Goal: Obtain resource: Download file/media

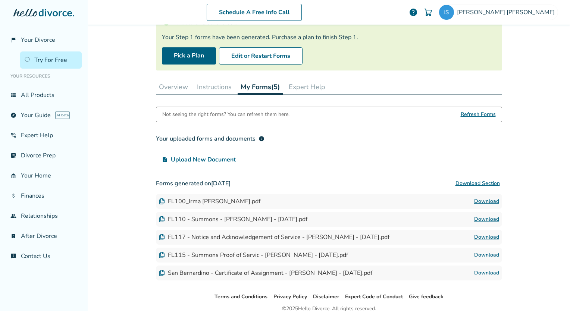
scroll to position [56, 0]
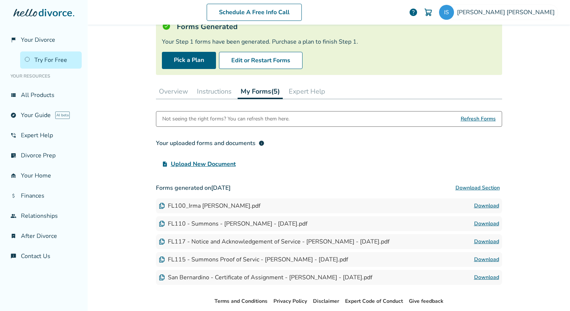
click at [485, 225] on link "Download" at bounding box center [486, 223] width 25 height 9
click at [159, 223] on img at bounding box center [162, 224] width 6 height 6
click at [479, 223] on link "Download" at bounding box center [486, 223] width 25 height 9
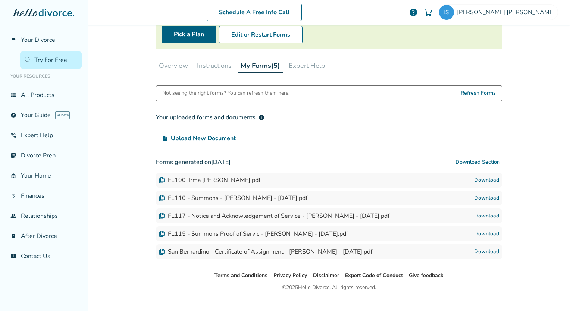
scroll to position [94, 0]
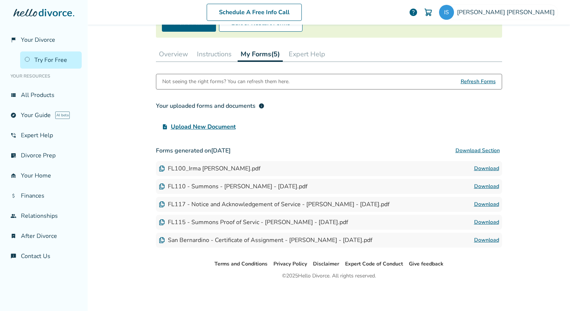
click at [487, 187] on link "Download" at bounding box center [486, 186] width 25 height 9
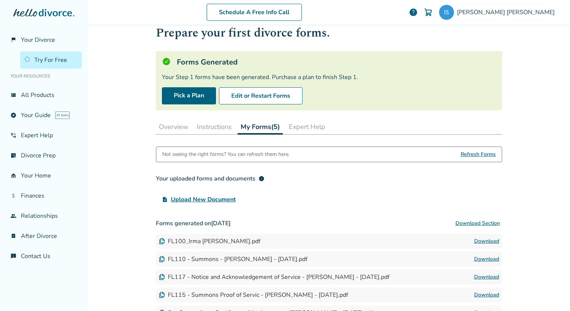
scroll to position [75, 0]
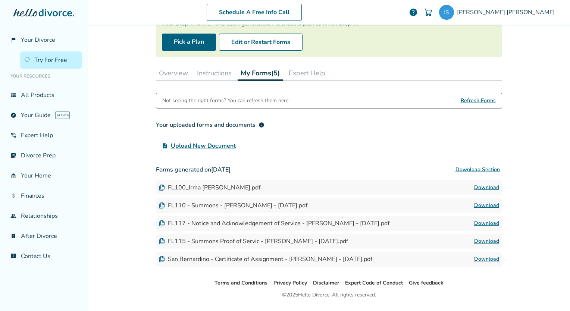
click at [479, 205] on link "Download" at bounding box center [486, 205] width 25 height 9
click at [486, 222] on link "Download" at bounding box center [486, 223] width 25 height 9
click at [481, 240] on link "Download" at bounding box center [486, 241] width 25 height 9
click at [481, 257] on link "Download" at bounding box center [486, 259] width 25 height 9
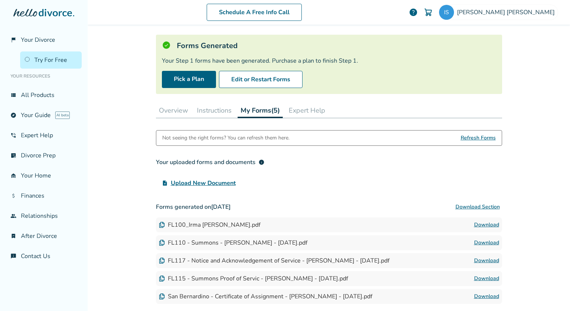
click at [484, 279] on link "Download" at bounding box center [486, 278] width 25 height 9
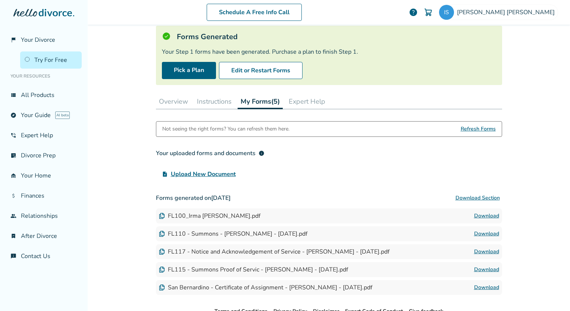
scroll to position [94, 0]
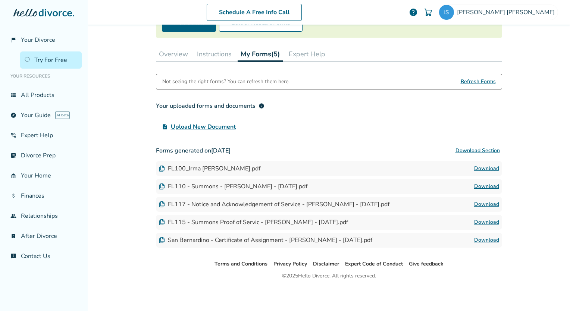
click at [482, 238] on link "Download" at bounding box center [486, 240] width 25 height 9
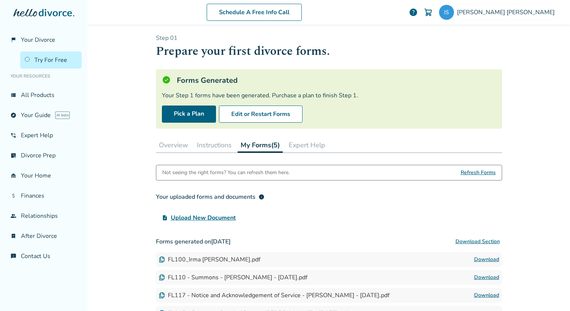
scroll to position [0, 0]
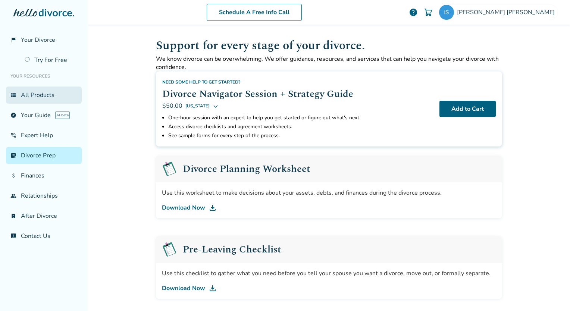
click at [48, 101] on link "view_list All Products" at bounding box center [44, 95] width 76 height 17
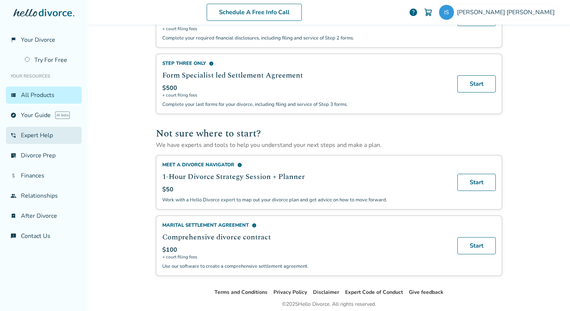
scroll to position [387, 0]
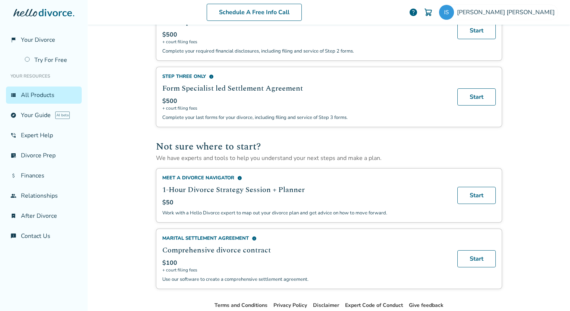
click at [19, 94] on link "view_list All Products" at bounding box center [44, 95] width 76 height 17
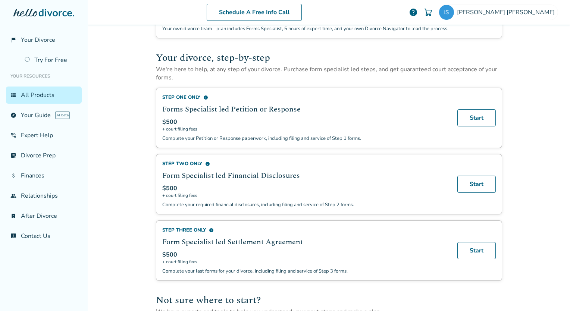
scroll to position [223, 0]
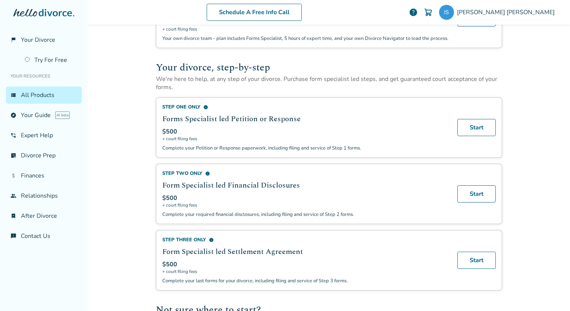
click at [203, 105] on span "info" at bounding box center [205, 107] width 5 height 5
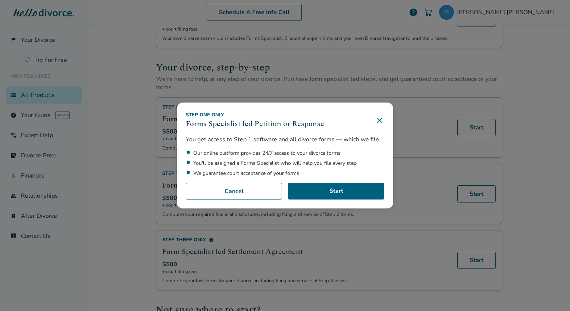
click at [379, 122] on icon at bounding box center [379, 120] width 9 height 9
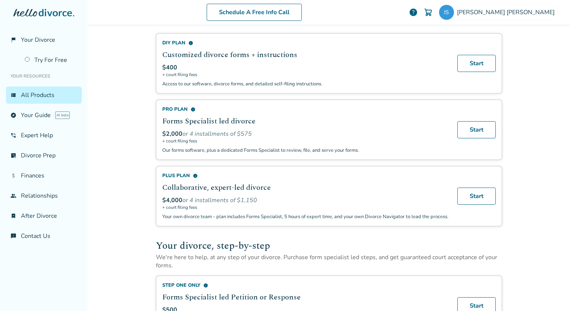
scroll to position [0, 0]
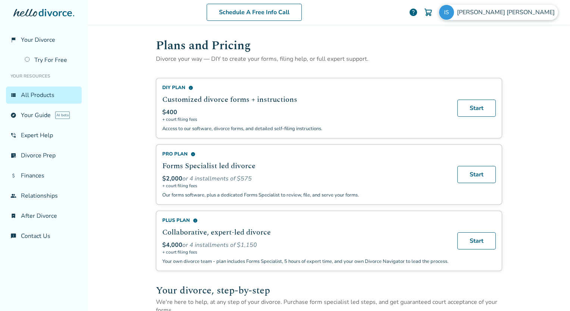
click at [454, 10] on img at bounding box center [446, 12] width 15 height 15
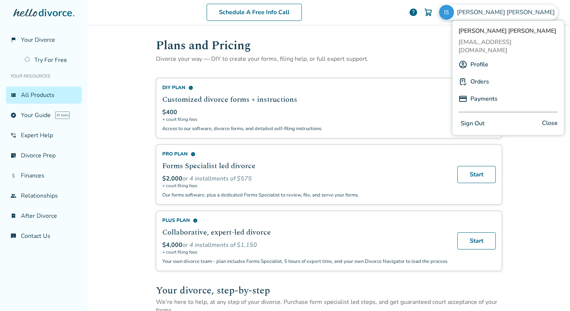
click at [481, 118] on button "Sign Out" at bounding box center [473, 123] width 28 height 11
